Goal: Check status: Check status

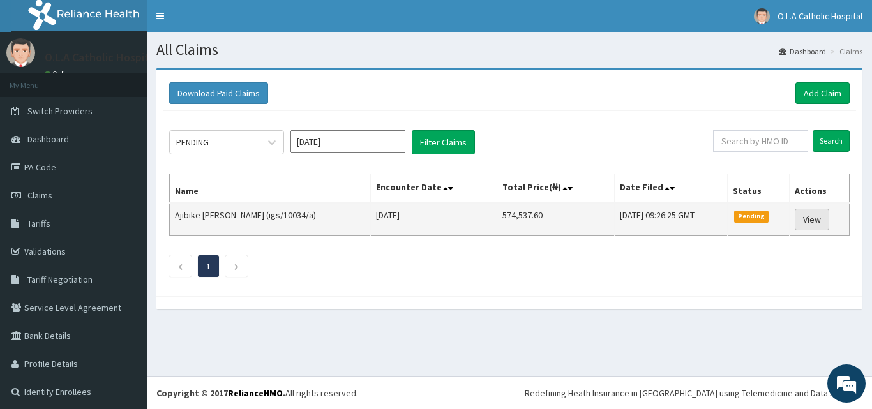
click at [809, 220] on link "View" at bounding box center [812, 220] width 34 height 22
